Goal: Information Seeking & Learning: Learn about a topic

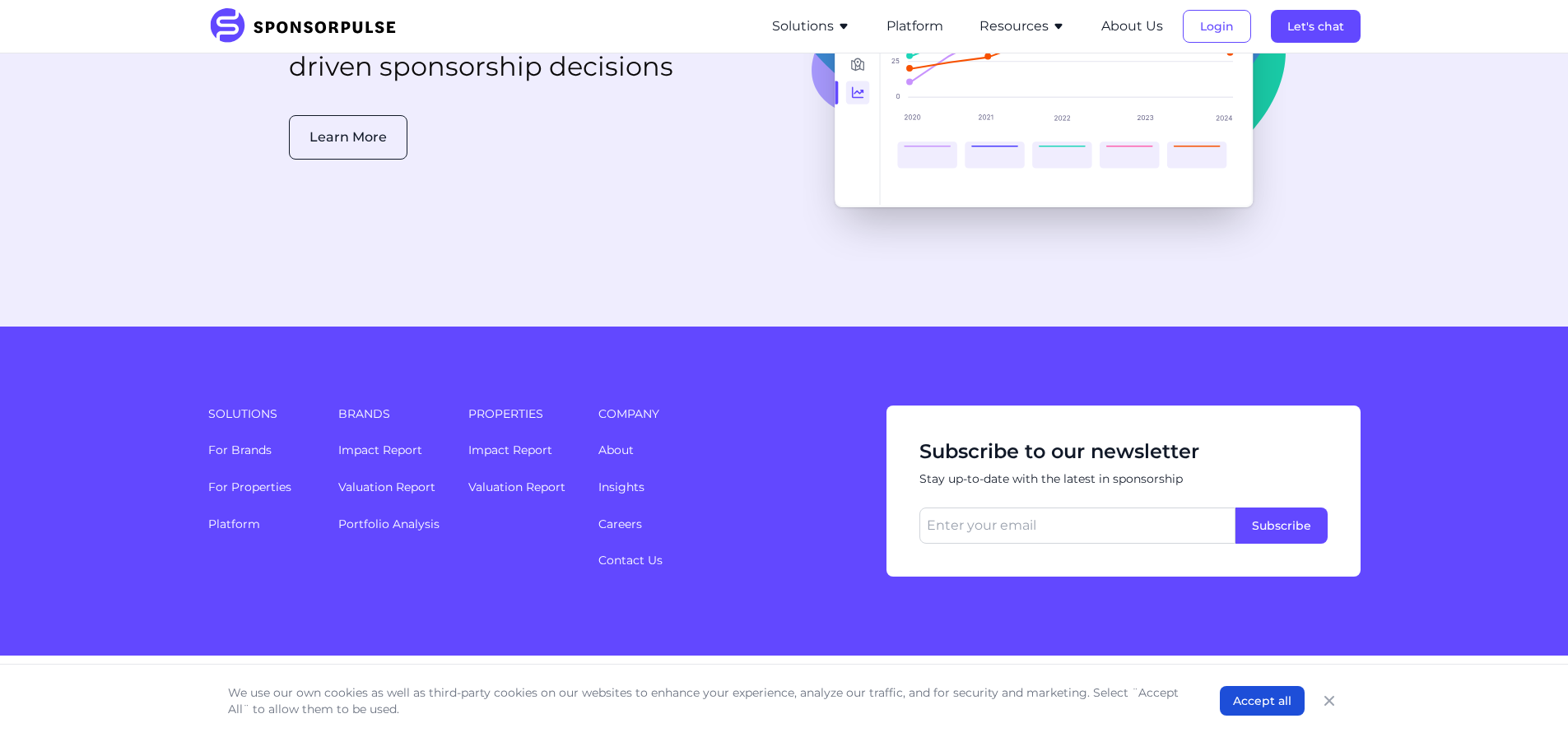
scroll to position [4244, 0]
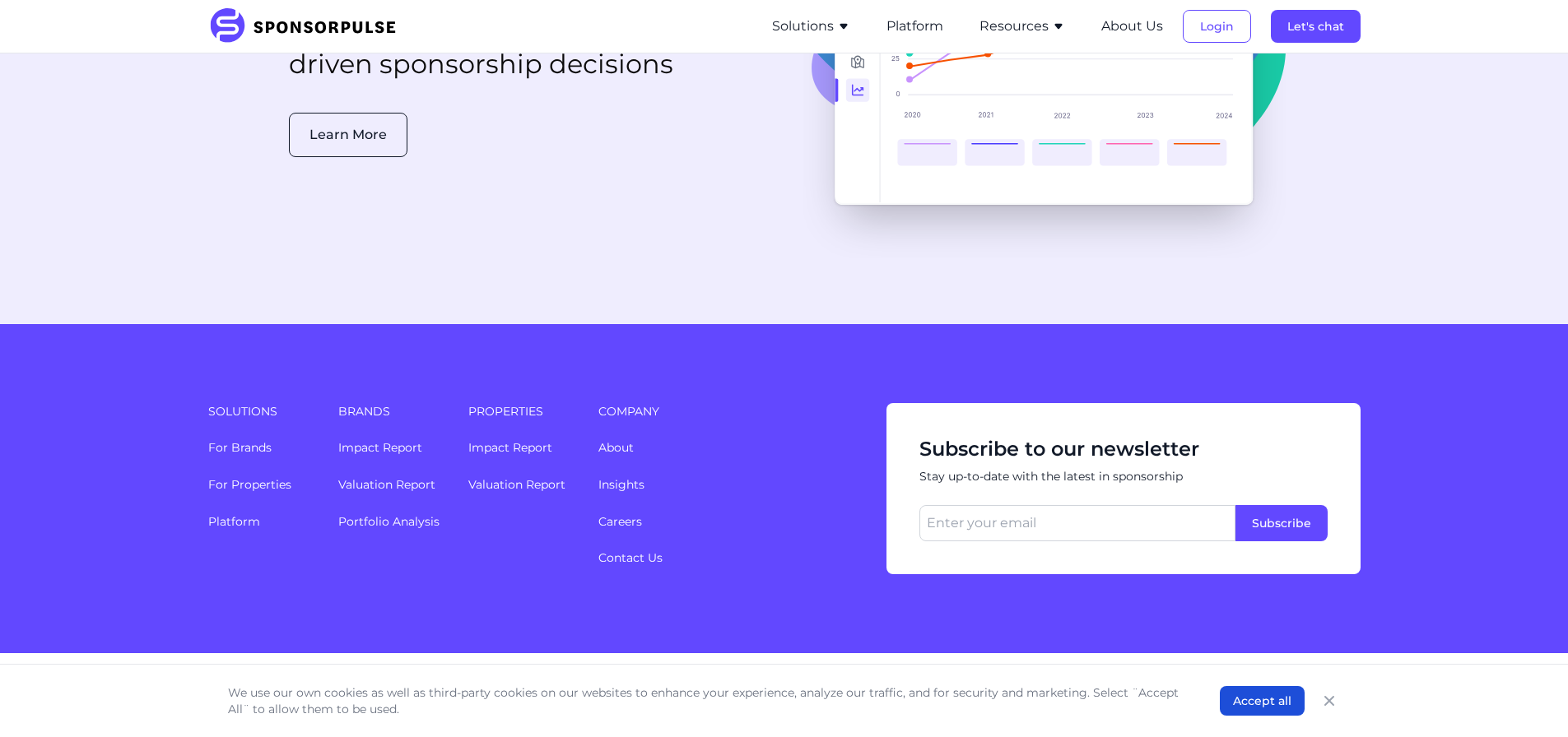
click at [1055, 24] on icon "button" at bounding box center [1059, 26] width 13 height 13
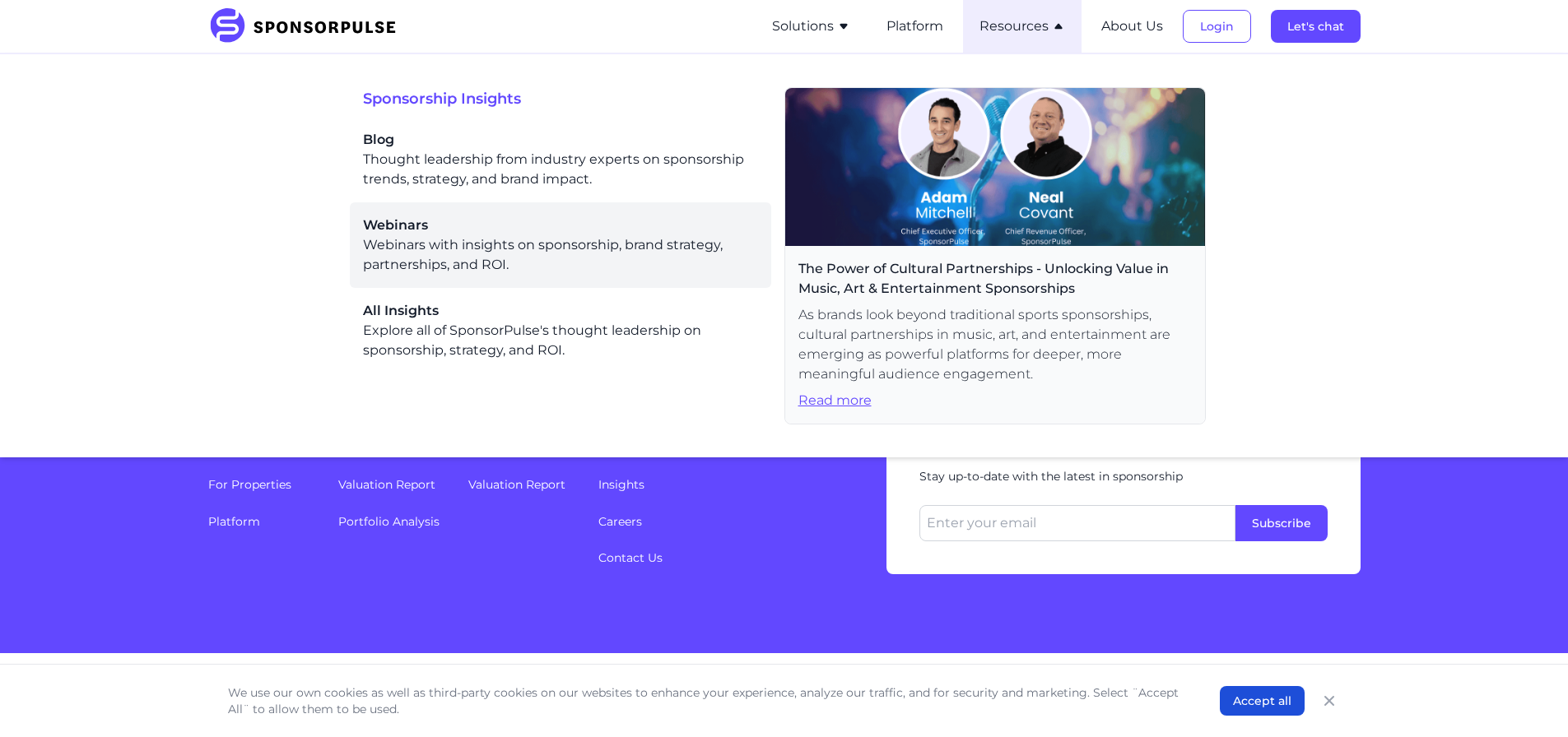
click at [427, 241] on div "Webinars Webinars with insights on sponsorship, brand strategy, partnerships, a…" at bounding box center [560, 245] width 396 height 59
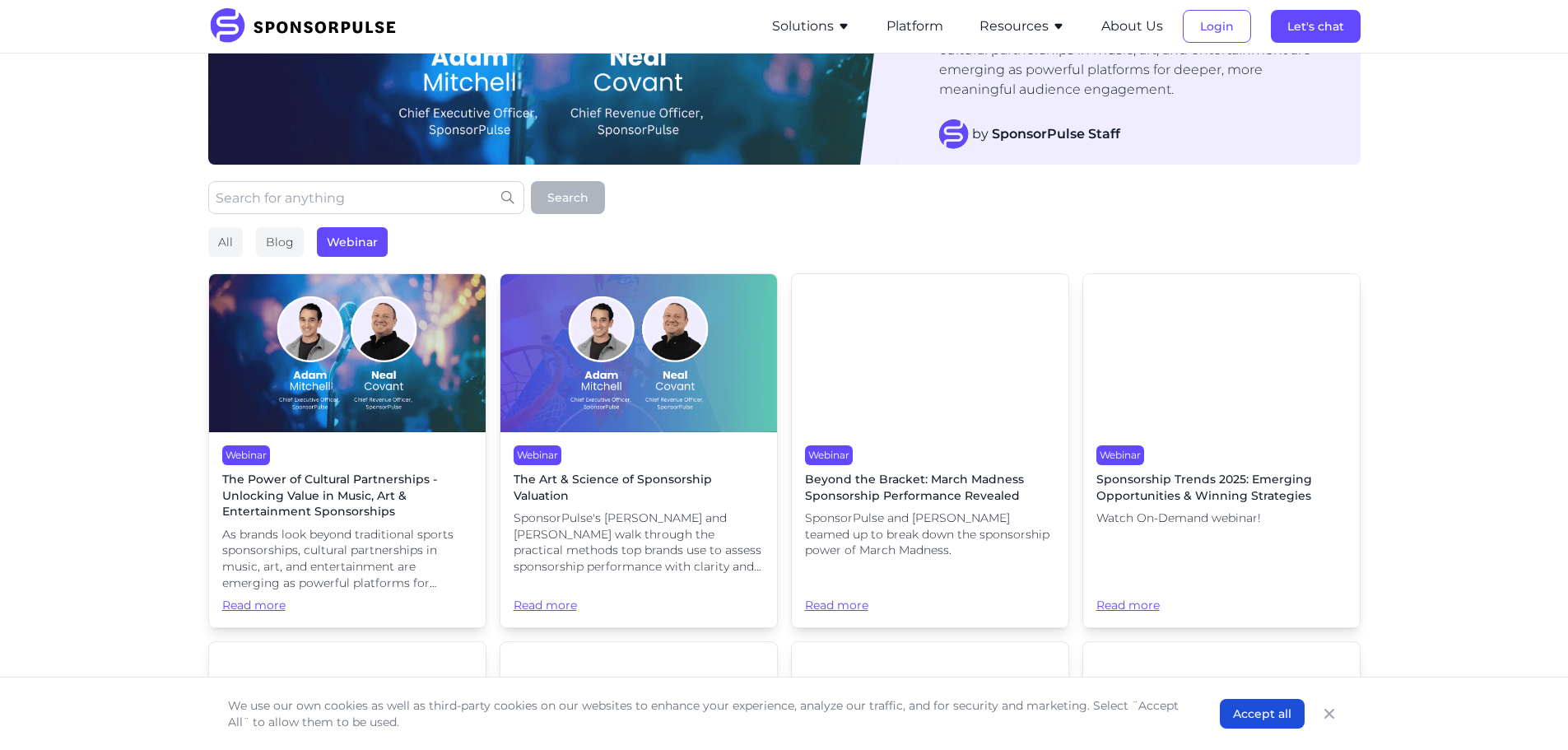
scroll to position [247, 0]
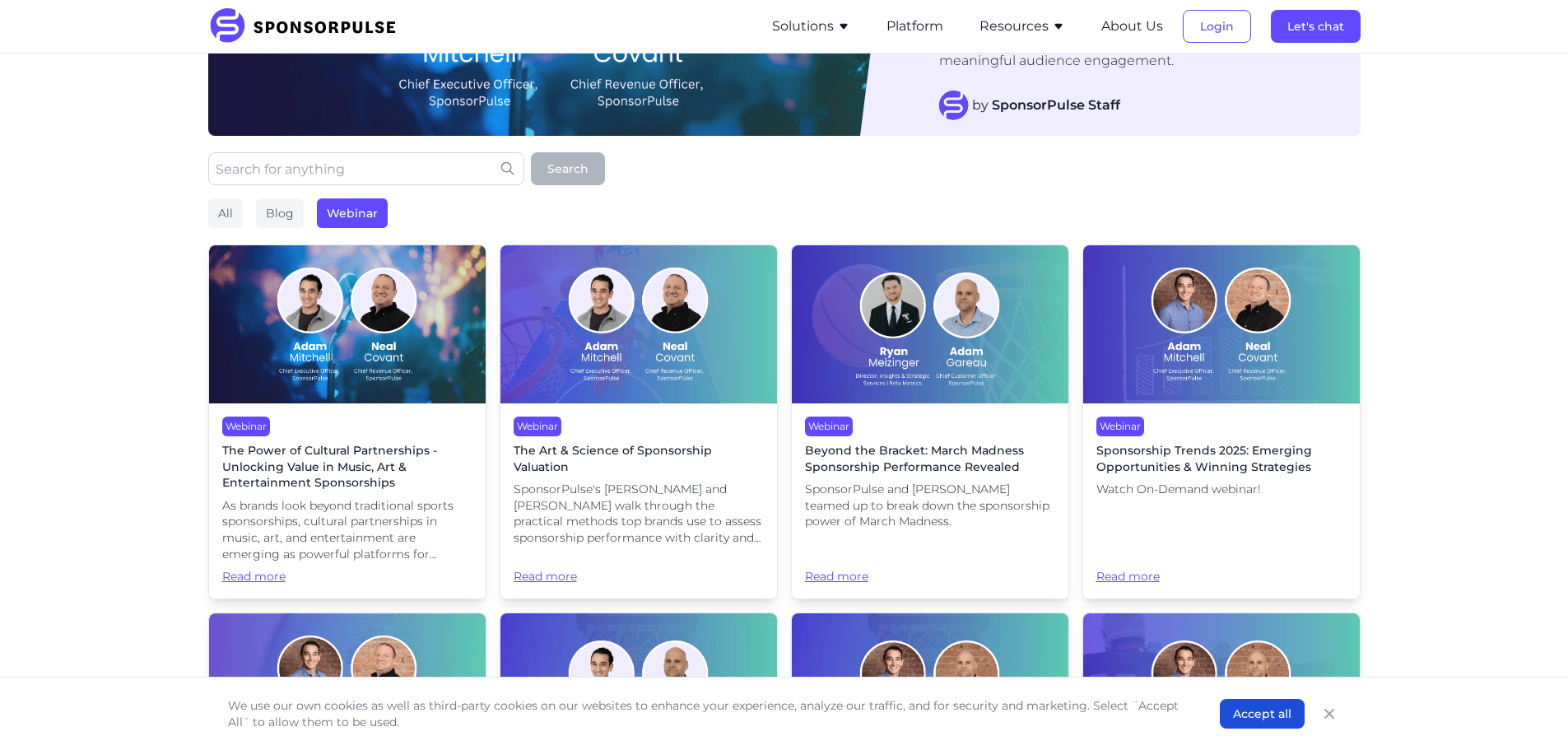
click at [270, 449] on span "The Power of Cultural Partnerships - Unlocking Value in Music, Art & Entertainm…" at bounding box center [348, 467] width 250 height 49
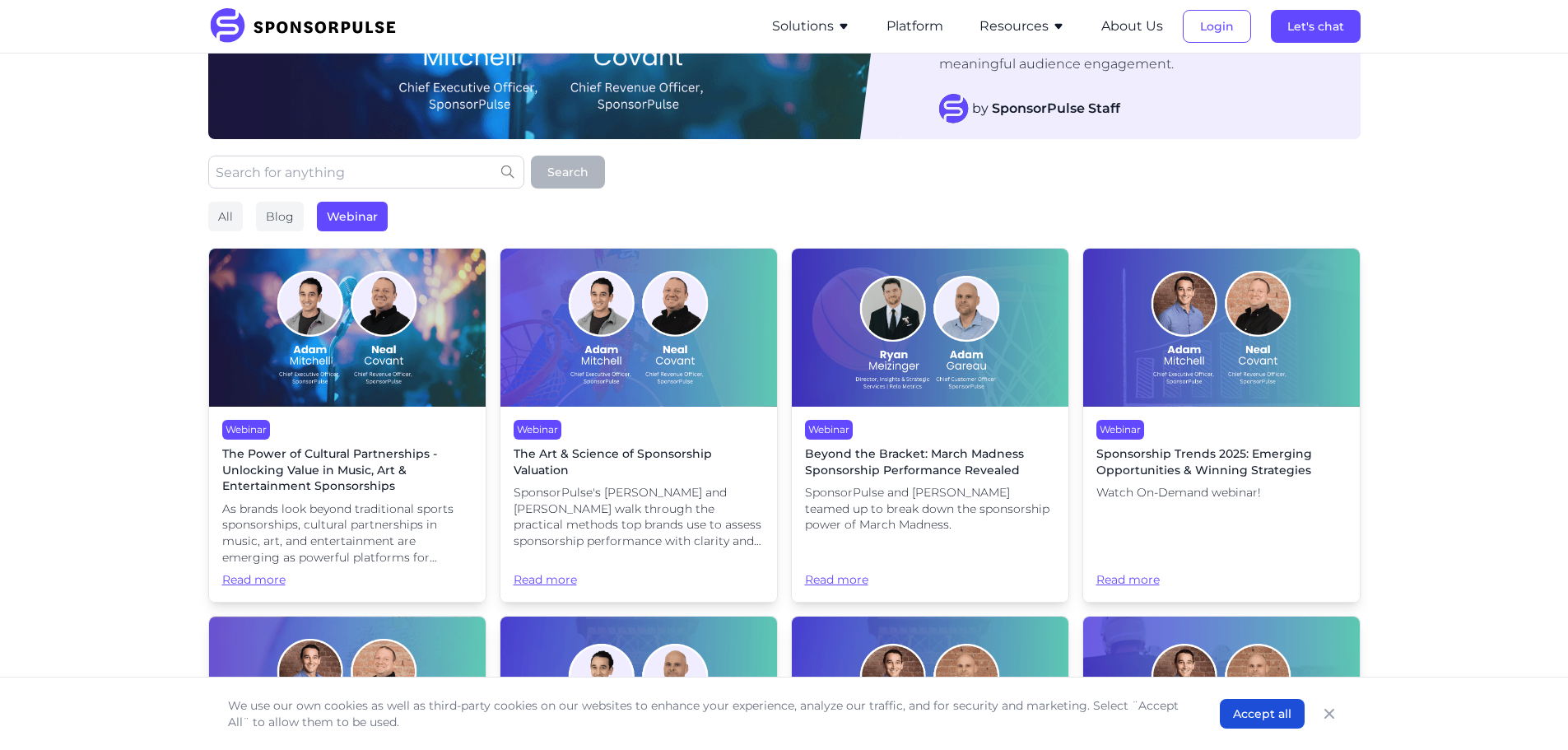
scroll to position [247, 0]
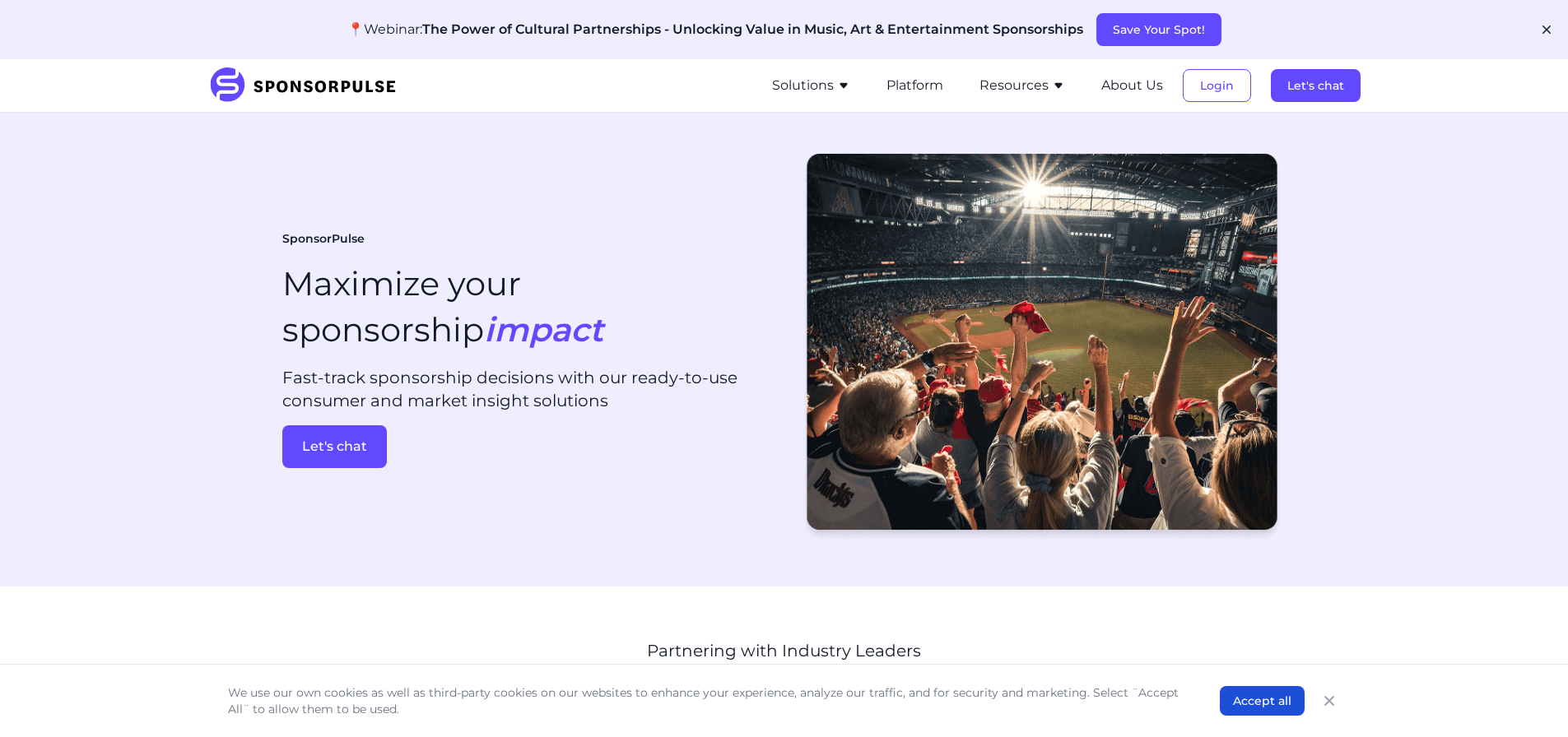
click at [831, 86] on button "Solutions" at bounding box center [811, 85] width 78 height 20
click at [1019, 92] on button "Resources" at bounding box center [1022, 85] width 85 height 20
click at [1137, 83] on button "About Us" at bounding box center [1132, 85] width 62 height 20
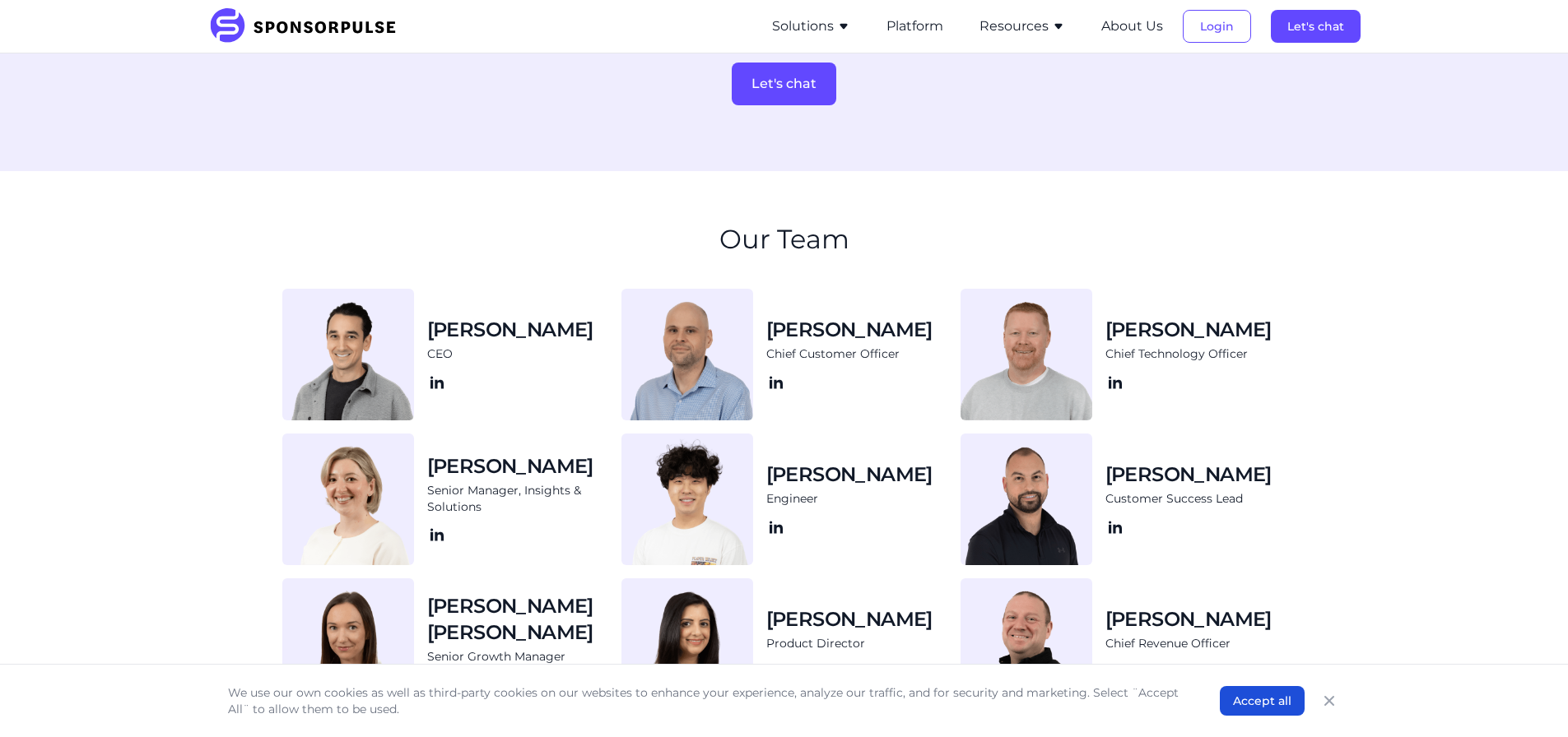
scroll to position [1412, 0]
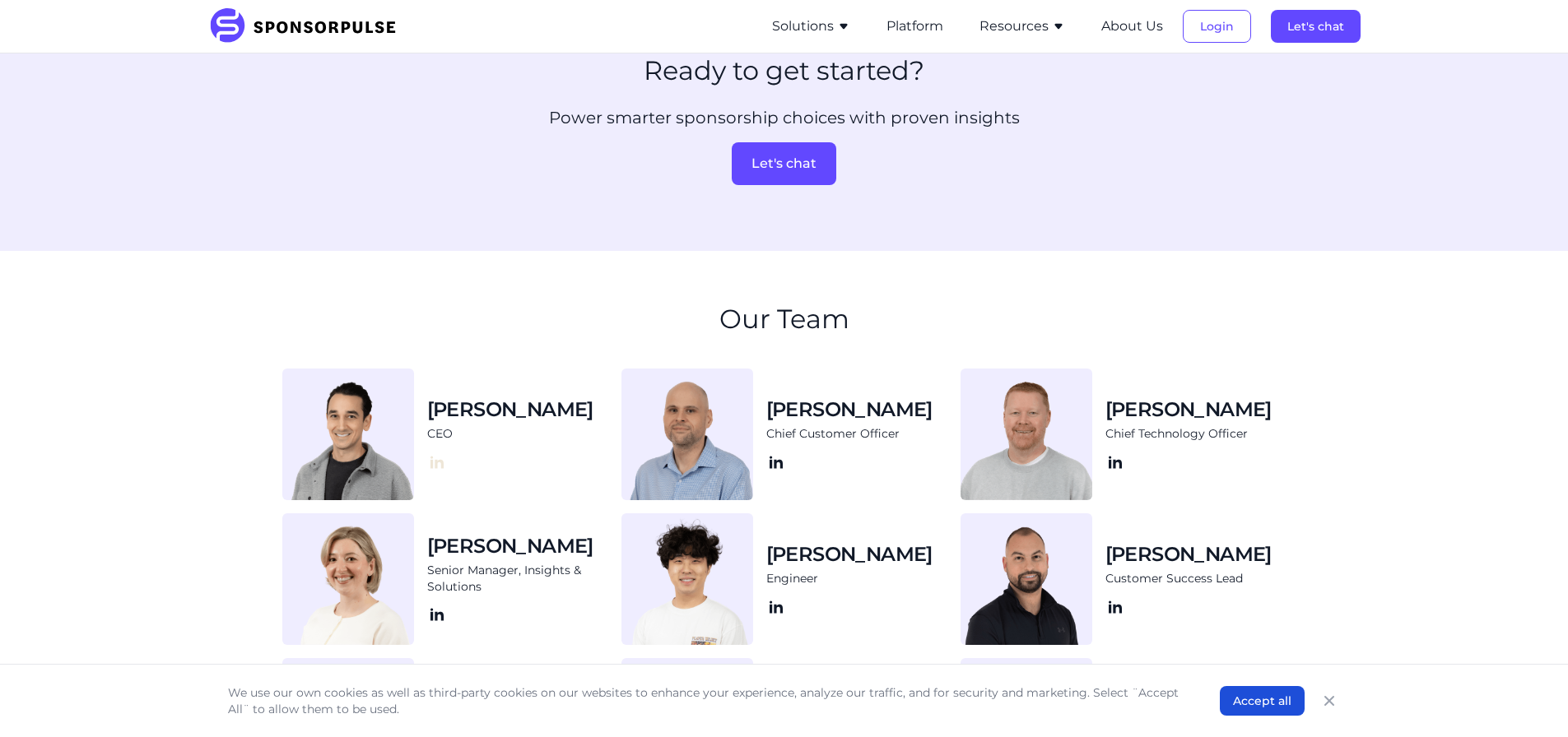
click at [445, 462] on icon at bounding box center [437, 462] width 20 height 20
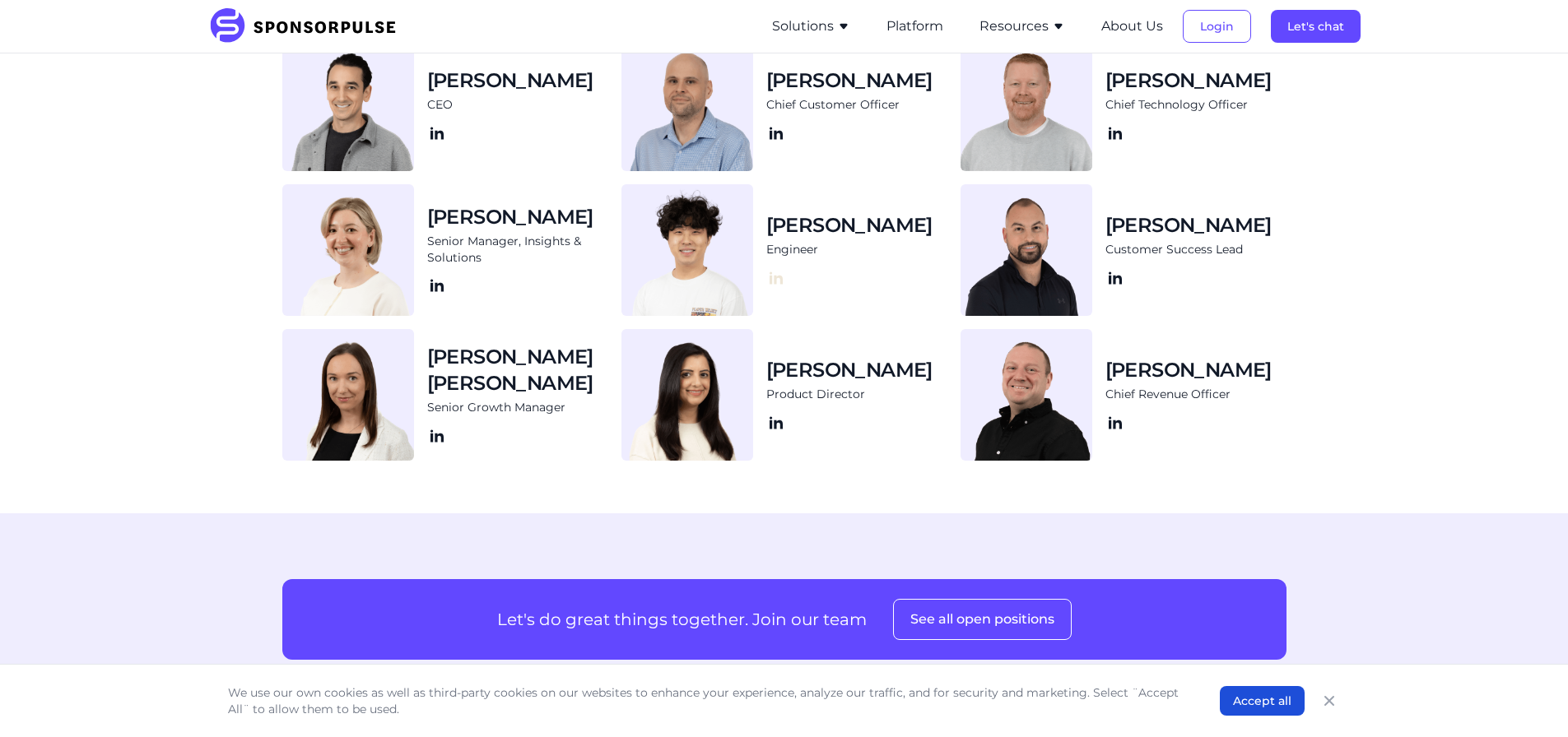
scroll to position [1658, 0]
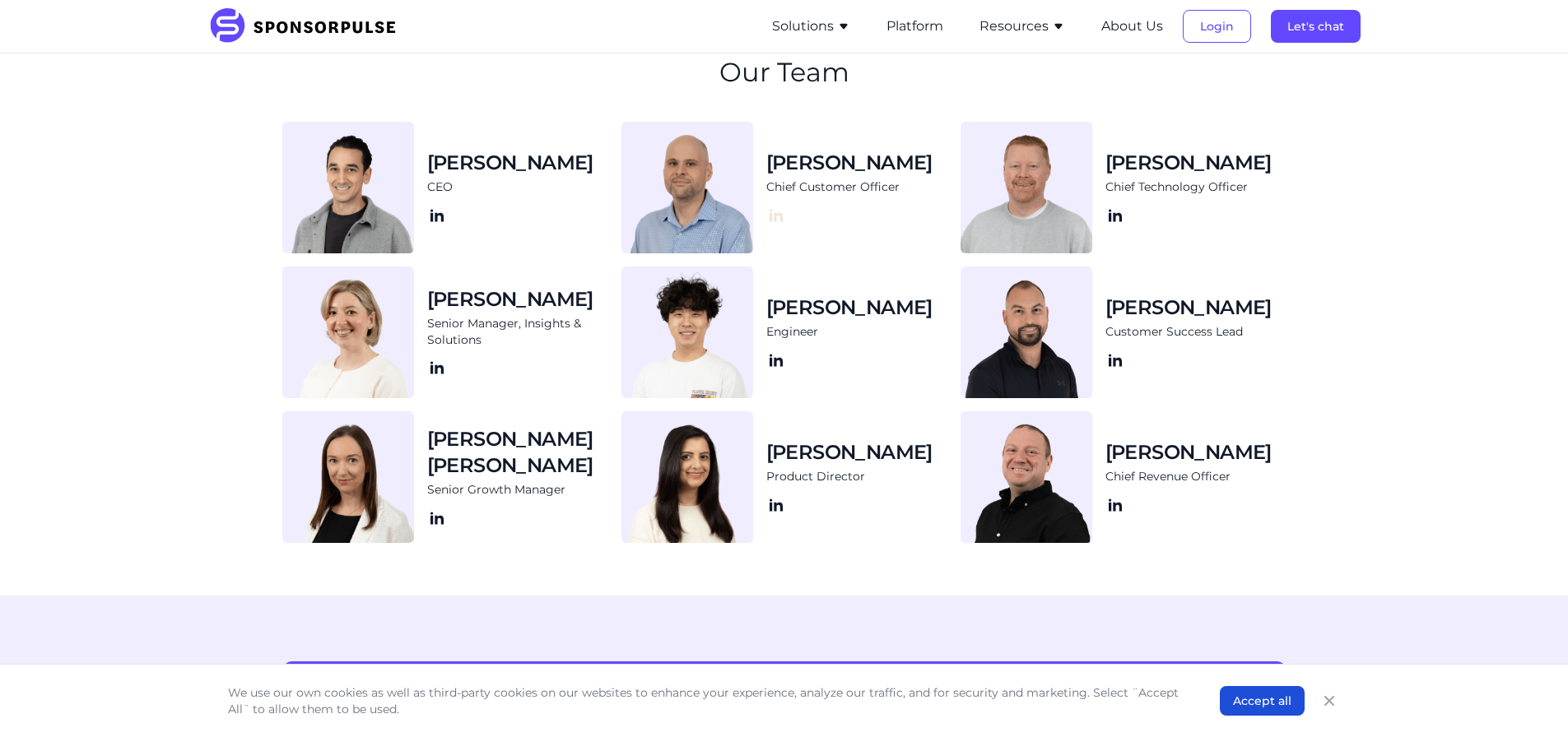
click at [782, 222] on icon at bounding box center [776, 215] width 13 height 12
